Goal: Task Accomplishment & Management: Manage account settings

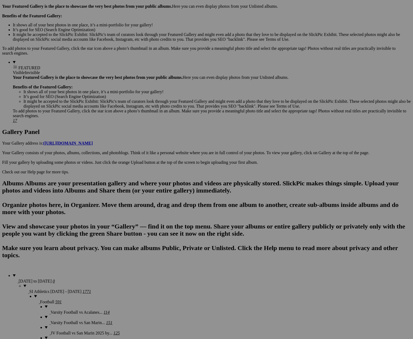
scroll to position [166, 0]
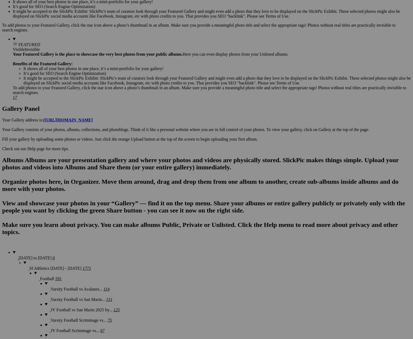
scroll to position [189, 0]
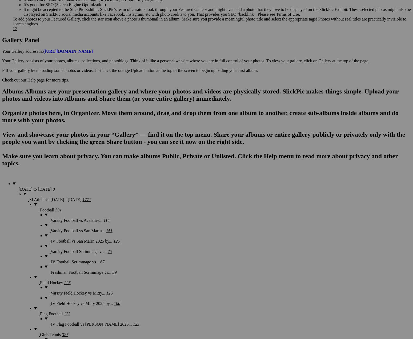
scroll to position [261, 0]
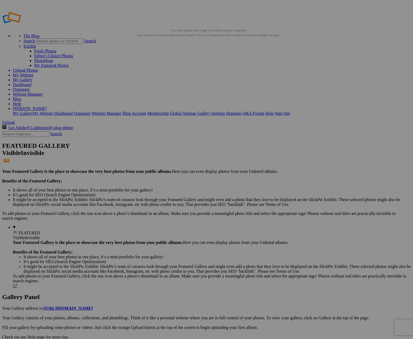
click at [171, 205] on span "Yes" at bounding box center [168, 204] width 6 height 5
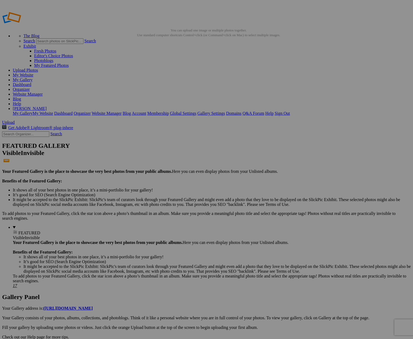
click at [171, 206] on span "Yes" at bounding box center [168, 204] width 6 height 5
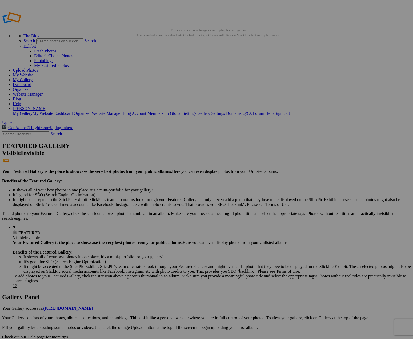
click at [171, 207] on span "Yes" at bounding box center [168, 204] width 6 height 5
